Goal: Task Accomplishment & Management: Complete application form

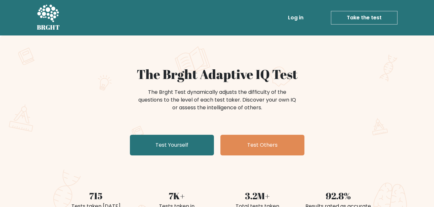
drag, startPoint x: 433, startPoint y: 25, endPoint x: 433, endPoint y: 36, distance: 10.7
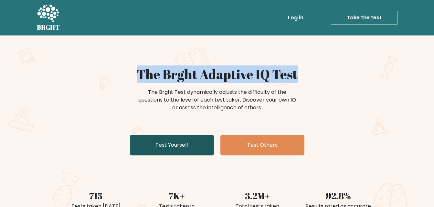
click at [188, 154] on link "Test Yourself" at bounding box center [172, 145] width 84 height 21
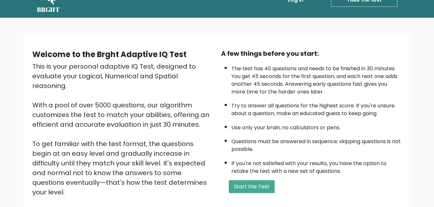
scroll to position [19, 0]
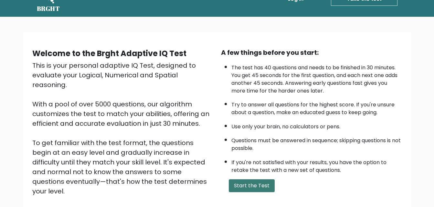
click at [264, 180] on button "Start the Test" at bounding box center [252, 186] width 46 height 13
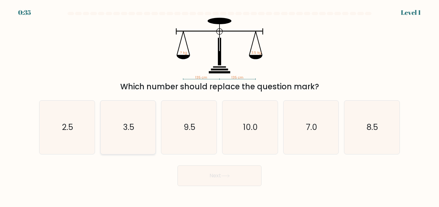
click at [124, 129] on text "3.5" at bounding box center [128, 127] width 11 height 11
click at [219, 105] on input "b. 3.5" at bounding box center [219, 105] width 0 height 2
radio input "true"
click at [230, 177] on icon at bounding box center [225, 176] width 9 height 4
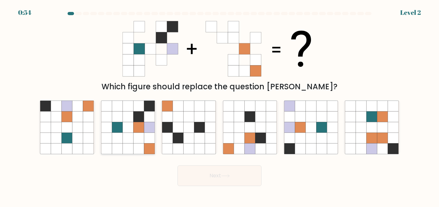
click at [141, 131] on icon at bounding box center [138, 127] width 11 height 11
click at [219, 105] on input "b." at bounding box center [219, 105] width 0 height 2
radio input "true"
click at [218, 173] on button "Next" at bounding box center [219, 176] width 84 height 21
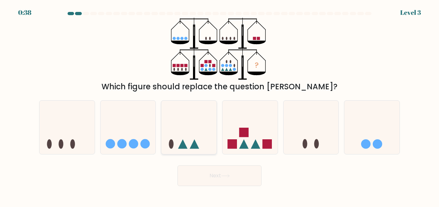
click at [190, 122] on icon at bounding box center [188, 128] width 55 height 46
click at [219, 105] on input "c." at bounding box center [219, 105] width 0 height 2
radio input "true"
click at [210, 174] on button "Next" at bounding box center [219, 176] width 84 height 21
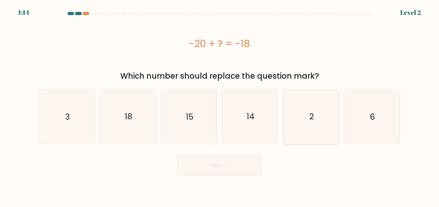
click at [313, 107] on icon "2" at bounding box center [311, 117] width 54 height 54
click at [220, 105] on input "e. 2" at bounding box center [219, 105] width 0 height 2
radio input "true"
click at [227, 170] on button "Next" at bounding box center [219, 165] width 84 height 21
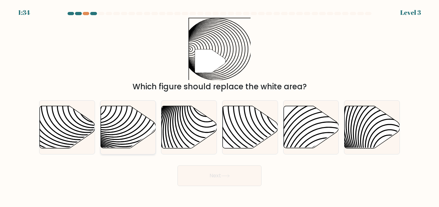
click at [138, 140] on icon at bounding box center [127, 127] width 55 height 42
click at [219, 105] on input "b." at bounding box center [219, 105] width 0 height 2
radio input "true"
click at [221, 179] on button "Next" at bounding box center [219, 176] width 84 height 21
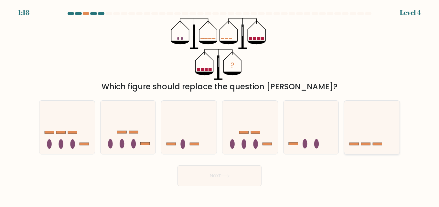
click at [378, 136] on icon at bounding box center [371, 128] width 55 height 46
click at [220, 105] on input "f." at bounding box center [219, 105] width 0 height 2
radio input "true"
click at [227, 181] on button "Next" at bounding box center [219, 176] width 84 height 21
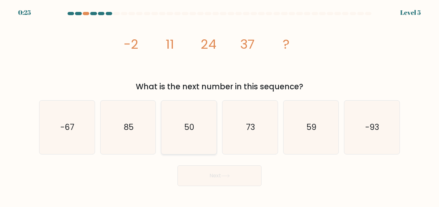
click at [184, 126] on text "50" at bounding box center [189, 127] width 10 height 11
click at [219, 105] on input "c. 50" at bounding box center [219, 105] width 0 height 2
radio input "true"
click at [218, 173] on button "Next" at bounding box center [219, 176] width 84 height 21
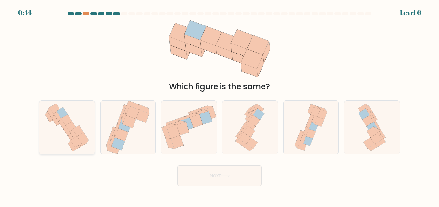
click at [62, 114] on icon at bounding box center [62, 113] width 11 height 11
click at [219, 105] on input "a." at bounding box center [219, 105] width 0 height 2
radio input "true"
click at [227, 177] on icon at bounding box center [225, 176] width 9 height 4
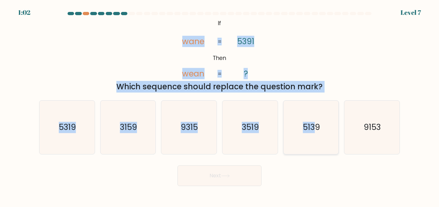
drag, startPoint x: 92, startPoint y: 37, endPoint x: 316, endPoint y: 124, distance: 240.2
click at [316, 124] on form "If ?" at bounding box center [219, 99] width 439 height 174
click at [316, 124] on text "5139" at bounding box center [311, 127] width 17 height 11
click at [220, 105] on input "e. 5139" at bounding box center [219, 105] width 0 height 2
radio input "true"
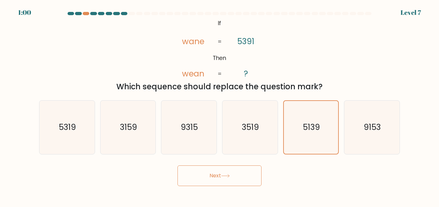
click at [226, 169] on button "Next" at bounding box center [219, 176] width 84 height 21
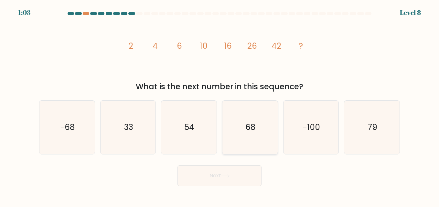
click at [252, 127] on text "68" at bounding box center [250, 127] width 10 height 11
click at [220, 105] on input "d. 68" at bounding box center [219, 105] width 0 height 2
radio input "true"
click at [220, 180] on button "Next" at bounding box center [219, 176] width 84 height 21
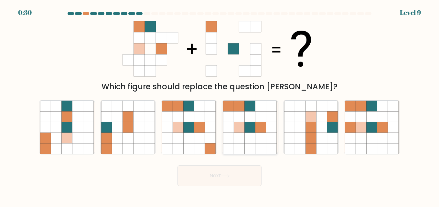
click at [249, 135] on icon at bounding box center [249, 138] width 11 height 11
click at [220, 105] on input "d." at bounding box center [219, 105] width 0 height 2
radio input "true"
click at [226, 181] on button "Next" at bounding box center [219, 176] width 84 height 21
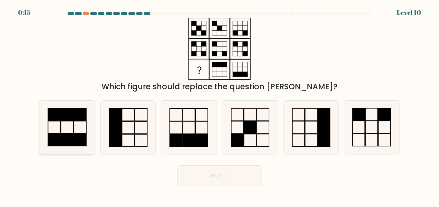
click at [61, 122] on rect at bounding box center [54, 127] width 13 height 12
click at [219, 105] on input "a." at bounding box center [219, 105] width 0 height 2
radio input "true"
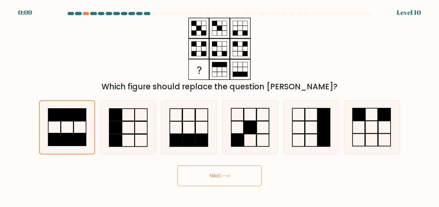
click at [238, 179] on button "Next" at bounding box center [219, 176] width 84 height 21
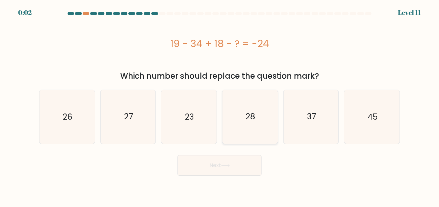
click at [256, 113] on icon "28" at bounding box center [250, 117] width 54 height 54
click at [220, 105] on input "d. 28" at bounding box center [219, 105] width 0 height 2
radio input "true"
click at [217, 169] on button "Next" at bounding box center [219, 165] width 84 height 21
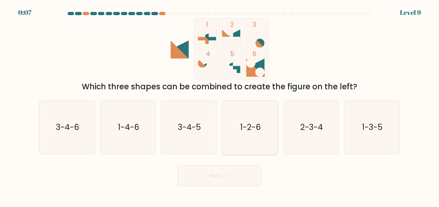
click at [252, 128] on text "1-2-6" at bounding box center [250, 127] width 21 height 11
click at [220, 105] on input "d. 1-2-6" at bounding box center [219, 105] width 0 height 2
radio input "true"
click at [190, 143] on icon "3-4-5" at bounding box center [189, 128] width 54 height 54
click at [219, 105] on input "c. 3-4-5" at bounding box center [219, 105] width 0 height 2
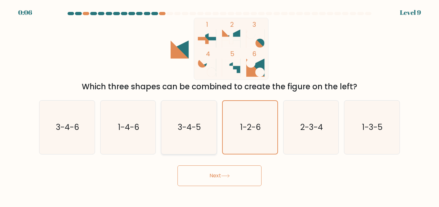
radio input "true"
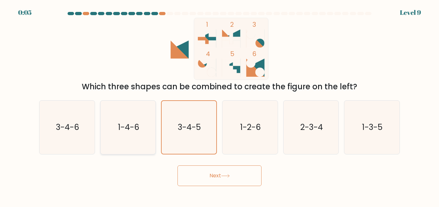
click at [118, 126] on text "1-4-6" at bounding box center [128, 127] width 21 height 11
click at [219, 105] on input "b. 1-4-6" at bounding box center [219, 105] width 0 height 2
radio input "true"
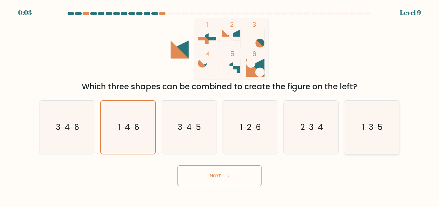
click at [365, 138] on icon "1-3-5" at bounding box center [372, 128] width 54 height 54
click at [220, 105] on input "f. 1-3-5" at bounding box center [219, 105] width 0 height 2
radio input "true"
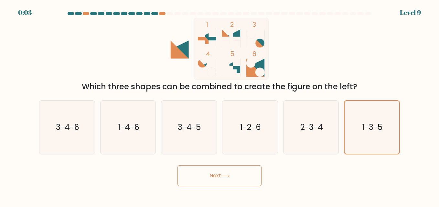
click at [238, 176] on button "Next" at bounding box center [219, 176] width 84 height 21
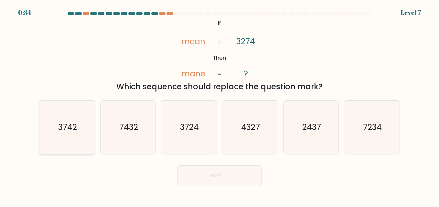
click at [52, 130] on icon "3742" at bounding box center [67, 128] width 54 height 54
click at [219, 105] on input "a. 3742" at bounding box center [219, 105] width 0 height 2
radio input "true"
click at [256, 180] on button "Next" at bounding box center [219, 176] width 84 height 21
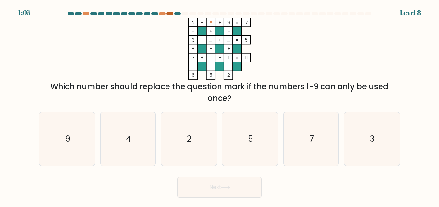
click at [171, 14] on div at bounding box center [169, 13] width 6 height 3
click at [128, 130] on icon "4" at bounding box center [128, 139] width 54 height 54
click at [219, 105] on input "b. 4" at bounding box center [219, 105] width 0 height 2
radio input "true"
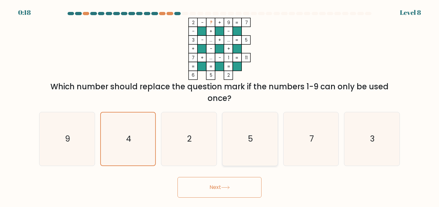
click at [258, 140] on icon "5" at bounding box center [250, 139] width 54 height 54
click at [220, 105] on input "d. 5" at bounding box center [219, 105] width 0 height 2
radio input "true"
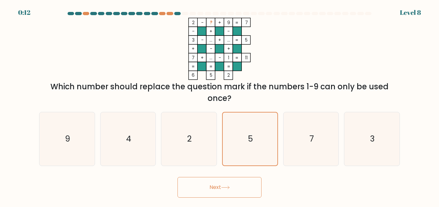
click at [216, 189] on button "Next" at bounding box center [219, 187] width 84 height 21
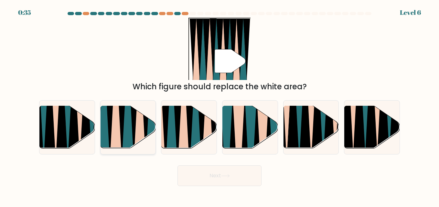
click at [139, 117] on icon at bounding box center [139, 106] width 13 height 110
click at [219, 105] on input "b." at bounding box center [219, 105] width 0 height 2
radio input "true"
click at [227, 179] on button "Next" at bounding box center [219, 176] width 84 height 21
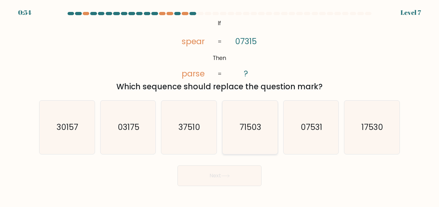
click at [246, 113] on icon "71503" at bounding box center [250, 128] width 54 height 54
click at [220, 105] on input "d. 71503" at bounding box center [219, 105] width 0 height 2
radio input "true"
click at [212, 174] on button "Next" at bounding box center [219, 176] width 84 height 21
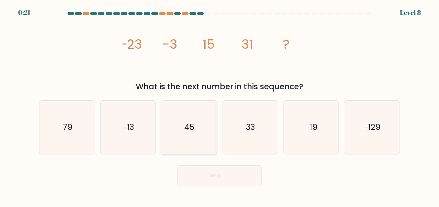
click at [184, 125] on icon "45" at bounding box center [189, 128] width 54 height 54
click at [219, 105] on input "c. 45" at bounding box center [219, 105] width 0 height 2
radio input "true"
click at [212, 176] on button "Next" at bounding box center [219, 176] width 84 height 21
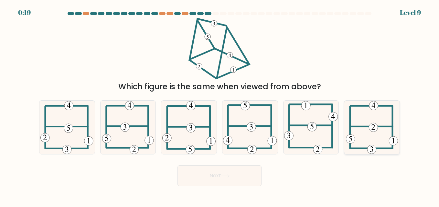
click at [373, 134] on icon at bounding box center [372, 128] width 52 height 54
click at [220, 105] on input "f." at bounding box center [219, 105] width 0 height 2
radio input "true"
click at [220, 179] on button "Next" at bounding box center [219, 176] width 84 height 21
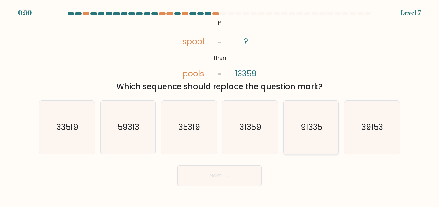
click at [318, 110] on icon "91335" at bounding box center [311, 128] width 54 height 54
click at [220, 105] on input "e. 91335" at bounding box center [219, 105] width 0 height 2
radio input "true"
click at [232, 175] on button "Next" at bounding box center [219, 176] width 84 height 21
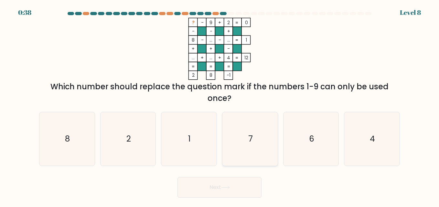
click at [245, 141] on icon "7" at bounding box center [250, 139] width 54 height 54
click at [220, 105] on input "d. 7" at bounding box center [219, 105] width 0 height 2
radio input "true"
click at [215, 191] on button "Next" at bounding box center [219, 187] width 84 height 21
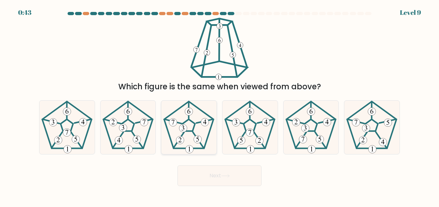
click at [183, 139] on 295 at bounding box center [180, 140] width 8 height 8
click at [219, 105] on input "c." at bounding box center [219, 105] width 0 height 2
radio input "true"
click at [216, 174] on button "Next" at bounding box center [219, 176] width 84 height 21
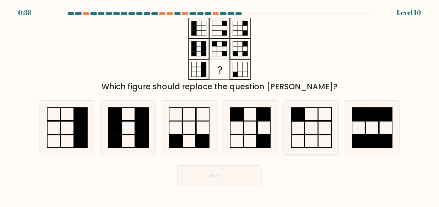
click at [328, 149] on icon at bounding box center [311, 128] width 54 height 54
click at [220, 105] on input "e." at bounding box center [219, 105] width 0 height 2
radio input "true"
click at [238, 175] on button "Next" at bounding box center [219, 176] width 84 height 21
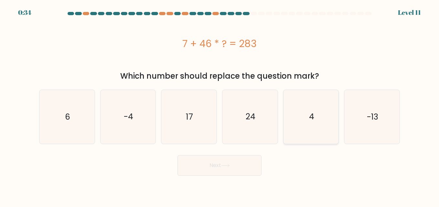
click at [314, 109] on icon "4" at bounding box center [311, 117] width 54 height 54
click at [220, 105] on input "e. 4" at bounding box center [219, 105] width 0 height 2
radio input "true"
click at [57, 112] on icon "6" at bounding box center [67, 117] width 54 height 54
click at [219, 105] on input "a. 6" at bounding box center [219, 105] width 0 height 2
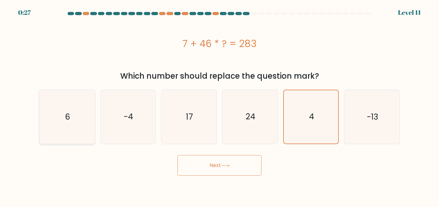
radio input "true"
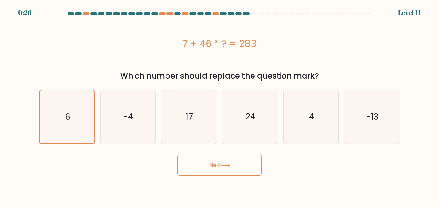
click at [201, 163] on button "Next" at bounding box center [219, 165] width 84 height 21
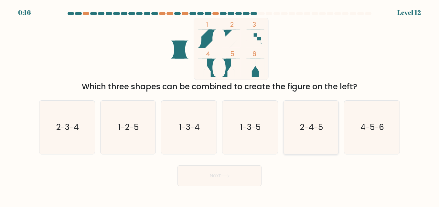
click at [318, 125] on text "2-4-5" at bounding box center [311, 127] width 23 height 11
click at [220, 105] on input "e. 2-4-5" at bounding box center [219, 105] width 0 height 2
radio input "true"
click at [224, 176] on icon at bounding box center [225, 176] width 9 height 4
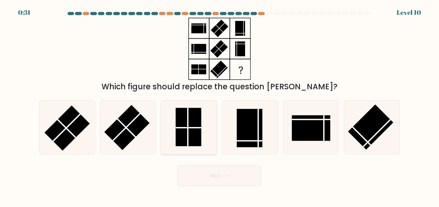
click at [176, 115] on rect at bounding box center [189, 127] width 26 height 38
click at [219, 105] on input "c." at bounding box center [219, 105] width 0 height 2
radio input "true"
click at [199, 178] on button "Next" at bounding box center [219, 176] width 84 height 21
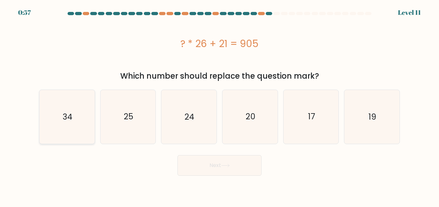
click at [79, 115] on icon "34" at bounding box center [67, 117] width 54 height 54
click at [219, 105] on input "a. 34" at bounding box center [219, 105] width 0 height 2
radio input "true"
click at [198, 171] on button "Next" at bounding box center [219, 165] width 84 height 21
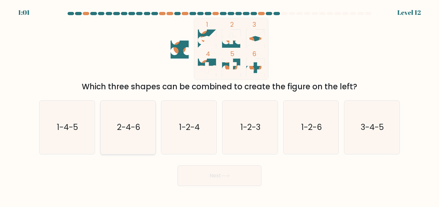
click at [133, 114] on icon "2-4-6" at bounding box center [128, 128] width 54 height 54
click at [219, 105] on input "b. 2-4-6" at bounding box center [219, 105] width 0 height 2
radio input "true"
click at [222, 175] on button "Next" at bounding box center [219, 176] width 84 height 21
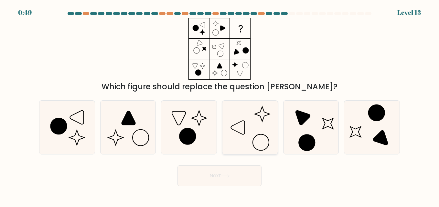
click at [254, 115] on icon at bounding box center [250, 128] width 54 height 54
click at [220, 105] on input "d." at bounding box center [219, 105] width 0 height 2
radio input "true"
click at [222, 181] on button "Next" at bounding box center [219, 176] width 84 height 21
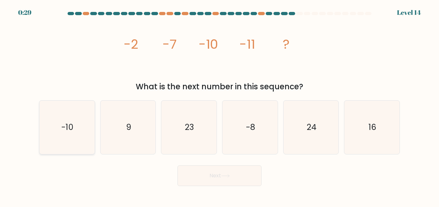
click at [79, 126] on icon "-10" at bounding box center [67, 128] width 54 height 54
click at [219, 105] on input "a. -10" at bounding box center [219, 105] width 0 height 2
radio input "true"
click at [211, 172] on button "Next" at bounding box center [219, 176] width 84 height 21
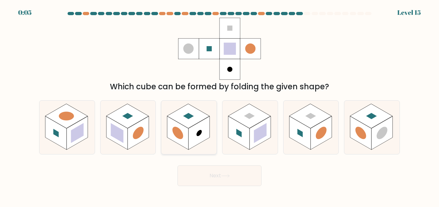
click at [202, 131] on circle at bounding box center [198, 133] width 5 height 8
click at [219, 105] on input "c." at bounding box center [219, 105] width 0 height 2
radio input "true"
click at [208, 170] on button "Next" at bounding box center [219, 176] width 84 height 21
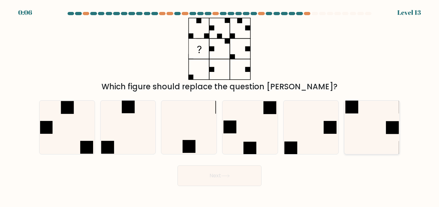
click at [382, 134] on icon at bounding box center [372, 128] width 54 height 54
click at [220, 105] on input "f." at bounding box center [219, 105] width 0 height 2
radio input "true"
click at [240, 183] on button "Next" at bounding box center [219, 176] width 84 height 21
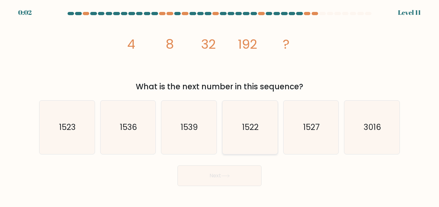
click at [266, 140] on icon "1522" at bounding box center [250, 128] width 54 height 54
click at [220, 105] on input "d. 1522" at bounding box center [219, 105] width 0 height 2
radio input "true"
click at [222, 175] on button "Next" at bounding box center [219, 176] width 84 height 21
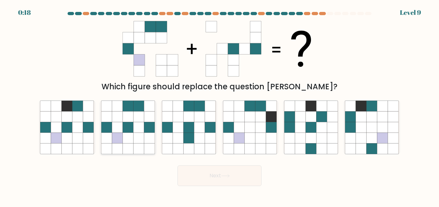
click at [146, 123] on icon at bounding box center [149, 127] width 11 height 11
click at [219, 105] on input "b." at bounding box center [219, 105] width 0 height 2
radio input "true"
click at [201, 171] on button "Next" at bounding box center [219, 176] width 84 height 21
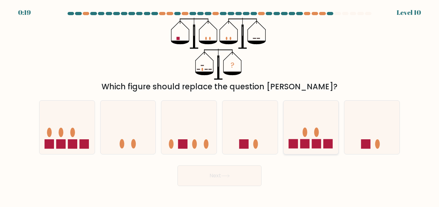
click at [313, 142] on rect at bounding box center [315, 144] width 9 height 9
click at [220, 105] on input "e." at bounding box center [219, 105] width 0 height 2
radio input "true"
click at [229, 175] on icon at bounding box center [225, 176] width 9 height 4
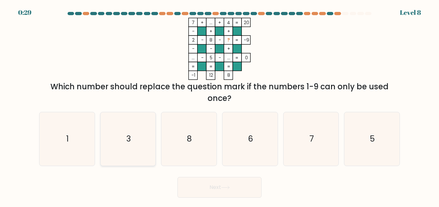
click at [130, 130] on icon "3" at bounding box center [128, 139] width 54 height 54
click at [219, 105] on input "b. 3" at bounding box center [219, 105] width 0 height 2
radio input "true"
click at [70, 127] on icon "1" at bounding box center [67, 139] width 54 height 54
click at [219, 105] on input "a. 1" at bounding box center [219, 105] width 0 height 2
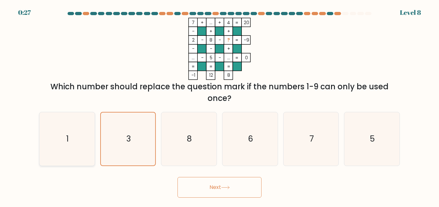
radio input "true"
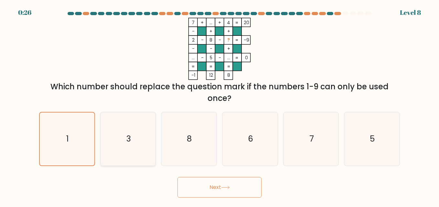
click at [150, 146] on icon "3" at bounding box center [128, 139] width 54 height 54
click at [219, 105] on input "b. 3" at bounding box center [219, 105] width 0 height 2
radio input "true"
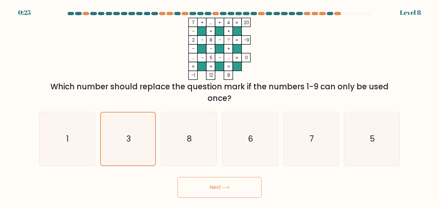
click at [200, 188] on button "Next" at bounding box center [219, 187] width 84 height 21
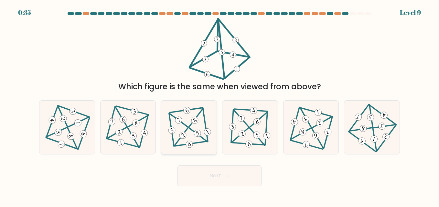
click at [180, 131] on icon at bounding box center [189, 127] width 44 height 43
click at [219, 105] on input "c." at bounding box center [219, 105] width 0 height 2
radio input "true"
click at [213, 175] on button "Next" at bounding box center [219, 176] width 84 height 21
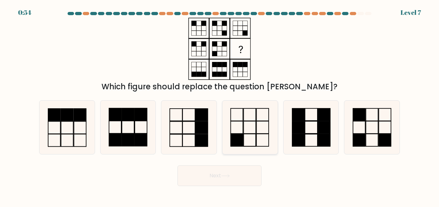
click at [255, 142] on icon at bounding box center [250, 128] width 54 height 54
click at [220, 105] on input "d." at bounding box center [219, 105] width 0 height 2
radio input "true"
click at [232, 178] on button "Next" at bounding box center [219, 176] width 84 height 21
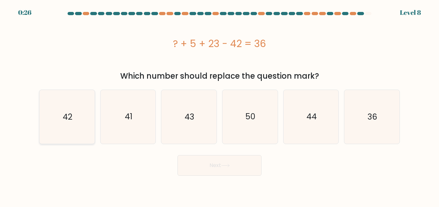
click at [74, 108] on icon "42" at bounding box center [67, 117] width 54 height 54
click at [219, 105] on input "a. 42" at bounding box center [219, 105] width 0 height 2
radio input "true"
click at [215, 166] on button "Next" at bounding box center [219, 165] width 84 height 21
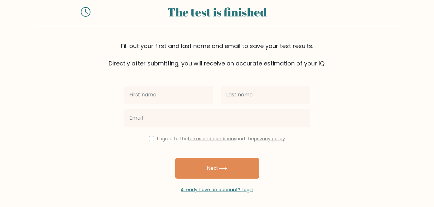
scroll to position [19, 0]
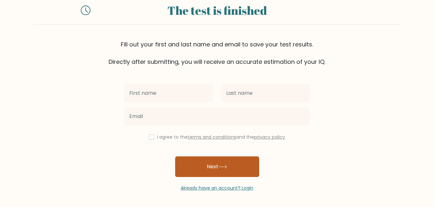
click at [241, 159] on button "Next" at bounding box center [217, 167] width 84 height 21
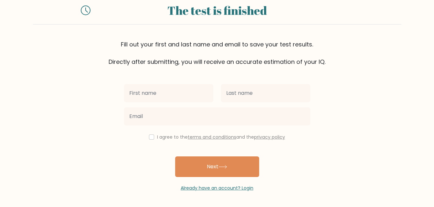
click at [168, 103] on div at bounding box center [168, 93] width 97 height 23
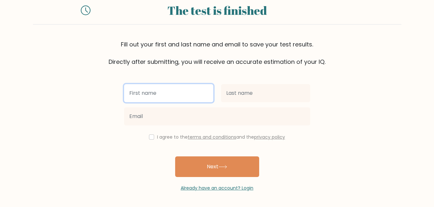
click at [165, 98] on input "text" at bounding box center [168, 93] width 89 height 18
type input "g"
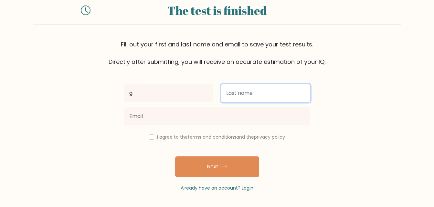
click at [235, 96] on input "text" at bounding box center [265, 93] width 89 height 18
type input "s"
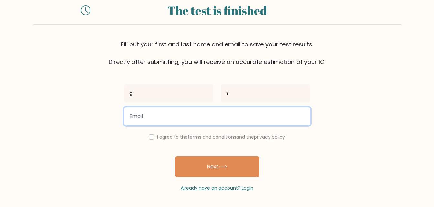
click at [213, 116] on input "email" at bounding box center [217, 117] width 186 height 18
type input "gfr11.soeiro@gmail.com"
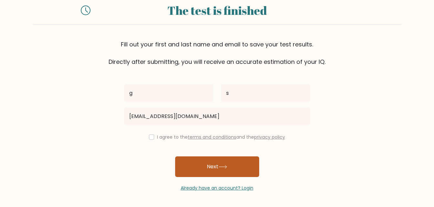
click at [201, 168] on button "Next" at bounding box center [217, 167] width 84 height 21
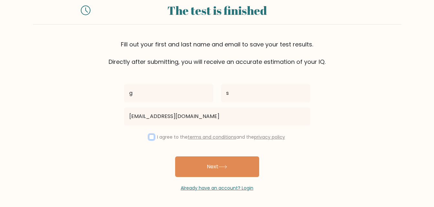
click at [151, 139] on input "checkbox" at bounding box center [151, 137] width 5 height 5
checkbox input "true"
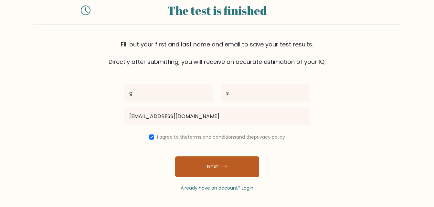
click at [205, 160] on button "Next" at bounding box center [217, 167] width 84 height 21
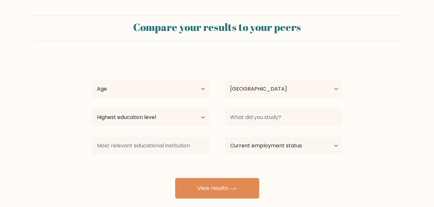
select select "PT"
click at [185, 89] on select "Age Under [DEMOGRAPHIC_DATA] [DEMOGRAPHIC_DATA] [DEMOGRAPHIC_DATA] [DEMOGRAPHIC…" at bounding box center [151, 89] width 118 height 18
click at [185, 89] on select "Age Under 18 years old 18-24 years old 25-34 years old 35-44 years old 45-54 ye…" at bounding box center [151, 89] width 118 height 18
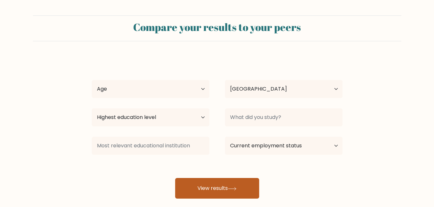
click at [217, 183] on button "View results" at bounding box center [217, 188] width 84 height 21
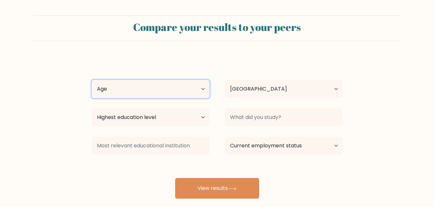
click at [181, 90] on select "Age Under 18 years old 18-24 years old 25-34 years old 35-44 years old 45-54 ye…" at bounding box center [151, 89] width 118 height 18
select select "18_24"
click at [92, 80] on select "Age Under 18 years old 18-24 years old 25-34 years old 35-44 years old 45-54 ye…" at bounding box center [151, 89] width 118 height 18
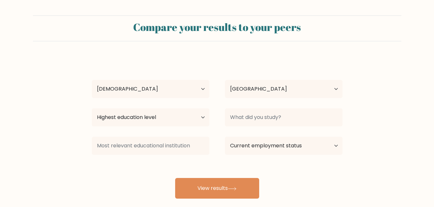
click at [203, 199] on div "Compare your results to your peers g s Age Under 18 years old 18-24 years old 2…" at bounding box center [217, 122] width 434 height 245
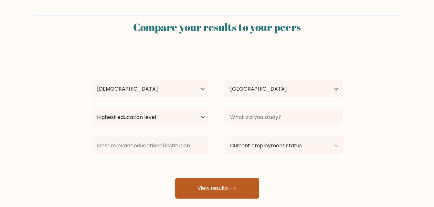
click at [211, 186] on button "View results" at bounding box center [217, 188] width 84 height 21
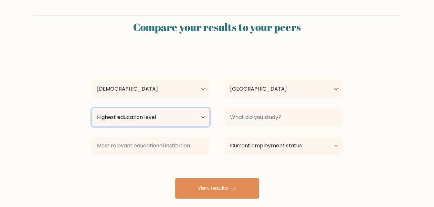
click at [166, 112] on select "Highest education level No schooling Primary Lower Secondary Upper Secondary Oc…" at bounding box center [151, 118] width 118 height 18
select select "masters_degree"
click at [92, 109] on select "Highest education level No schooling Primary Lower Secondary Upper Secondary Oc…" at bounding box center [151, 118] width 118 height 18
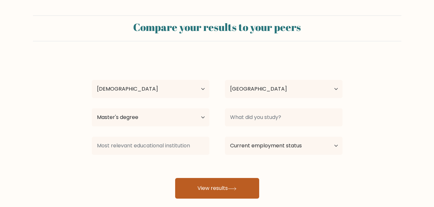
click at [238, 185] on button "View results" at bounding box center [217, 188] width 84 height 21
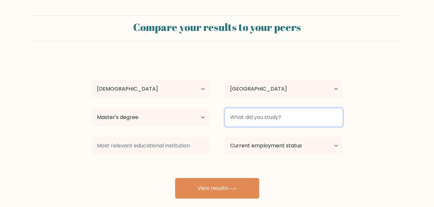
click at [272, 121] on input at bounding box center [284, 118] width 118 height 18
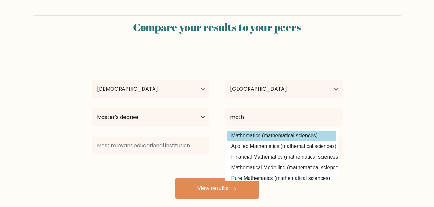
click at [270, 140] on option "Mathematics (mathematical sciences)" at bounding box center [281, 136] width 110 height 10
type input "Mathematics"
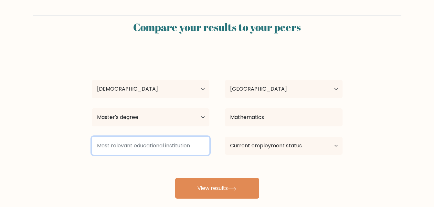
click at [175, 148] on input at bounding box center [151, 146] width 118 height 18
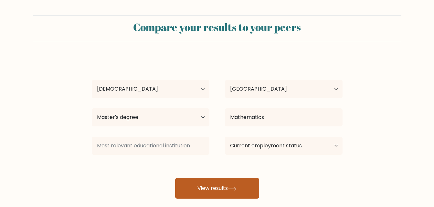
click at [207, 197] on button "View results" at bounding box center [217, 188] width 84 height 21
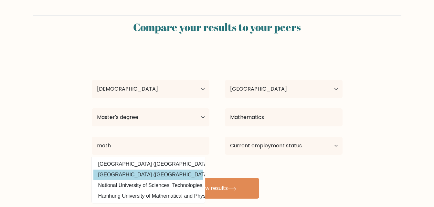
click at [144, 173] on option "Universitas Mathla'ul Anwar (Indonesia)" at bounding box center [148, 175] width 110 height 10
type input "[GEOGRAPHIC_DATA]"
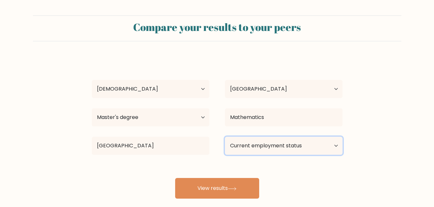
click at [274, 145] on select "Current employment status Employed Student Retired Other / prefer not to answer" at bounding box center [284, 146] width 118 height 18
click at [225, 137] on select "Current employment status Employed Student Retired Other / prefer not to answer" at bounding box center [284, 146] width 118 height 18
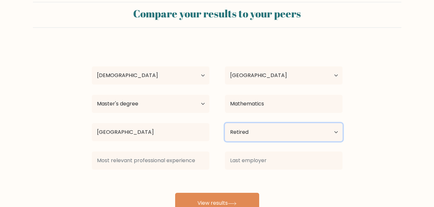
scroll to position [17, 0]
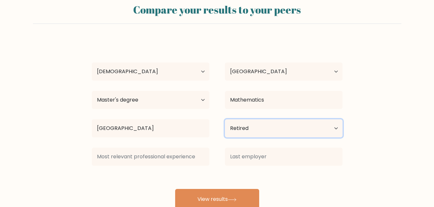
click at [304, 129] on select "Current employment status Employed Student Retired Other / prefer not to answer" at bounding box center [284, 128] width 118 height 18
click at [225, 119] on select "Current employment status Employed Student Retired Other / prefer not to answer" at bounding box center [284, 128] width 118 height 18
click at [258, 127] on select "Current employment status Employed Student Retired Other / prefer not to answer" at bounding box center [284, 128] width 118 height 18
select select "student"
click at [225, 119] on select "Current employment status Employed Student Retired Other / prefer not to answer" at bounding box center [284, 128] width 118 height 18
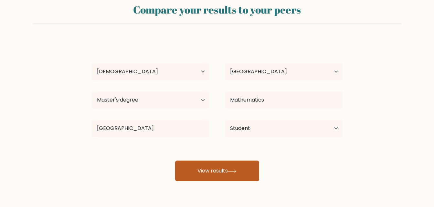
click at [218, 170] on button "View results" at bounding box center [217, 171] width 84 height 21
